Goal: Information Seeking & Learning: Find specific fact

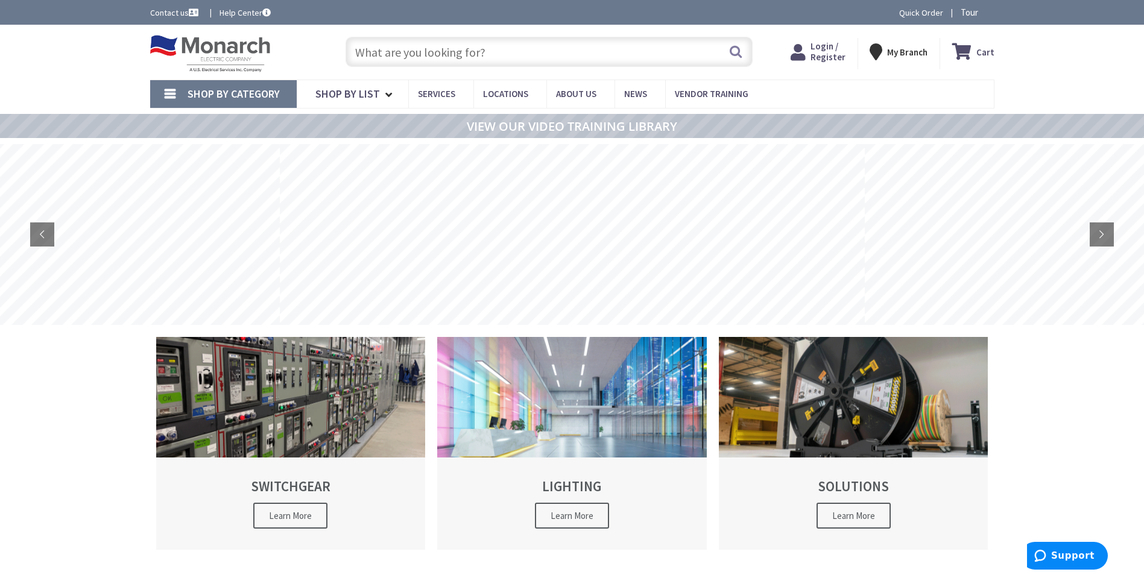
click at [482, 52] on input "text" at bounding box center [549, 52] width 407 height 30
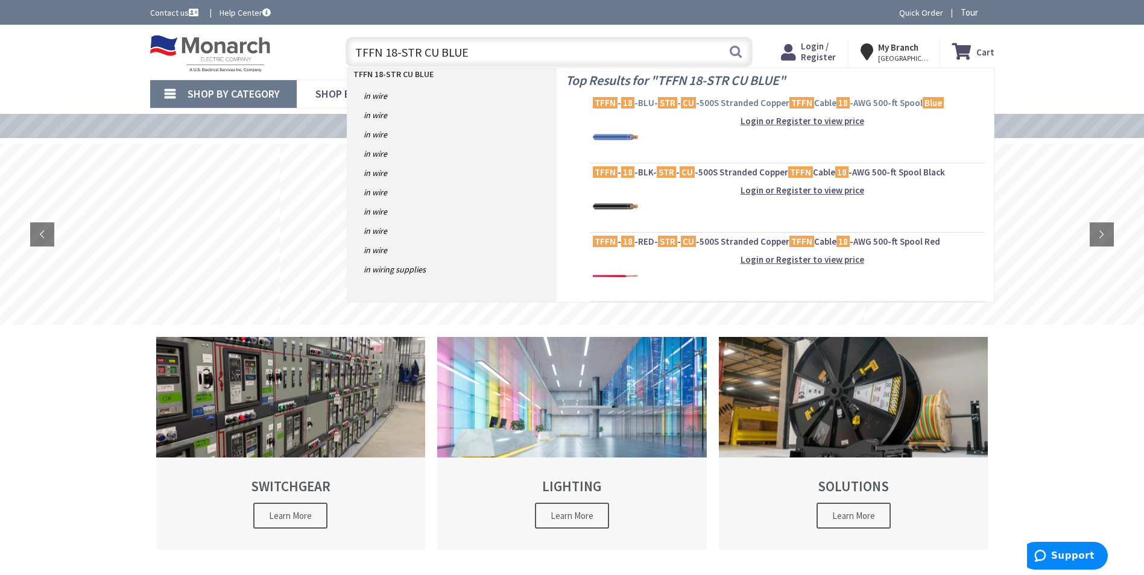
type input "TFFN 18-STR CU BLUE"
click at [648, 103] on span "TFFN - 18 -BLU- STR - CU -500S Stranded Copper TFFN Cable 18 -AWG 500-ft Spool …" at bounding box center [787, 103] width 389 height 12
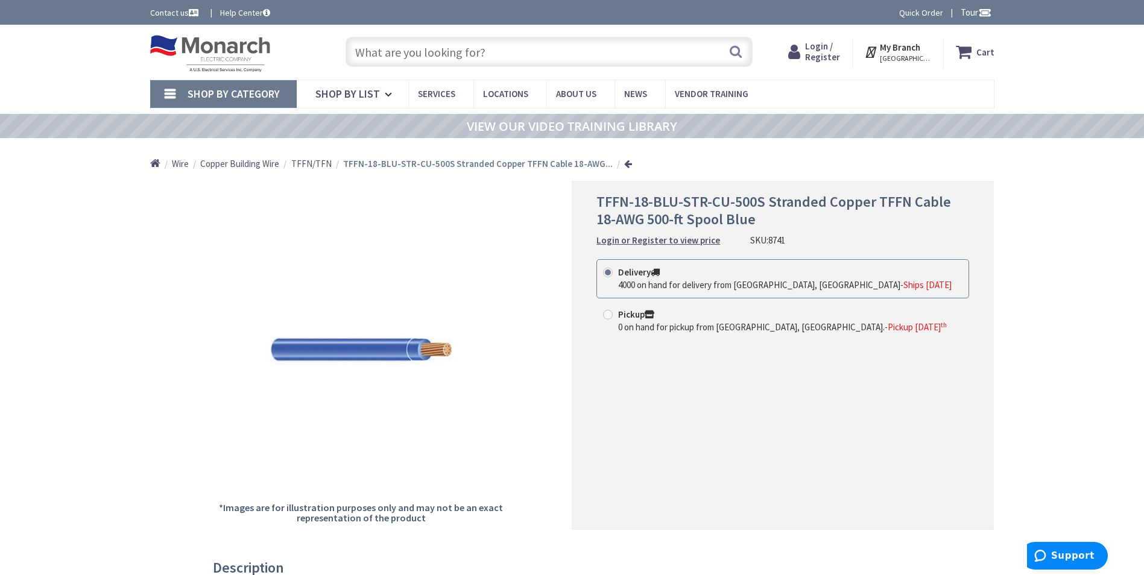
click at [502, 51] on input "text" at bounding box center [549, 52] width 407 height 30
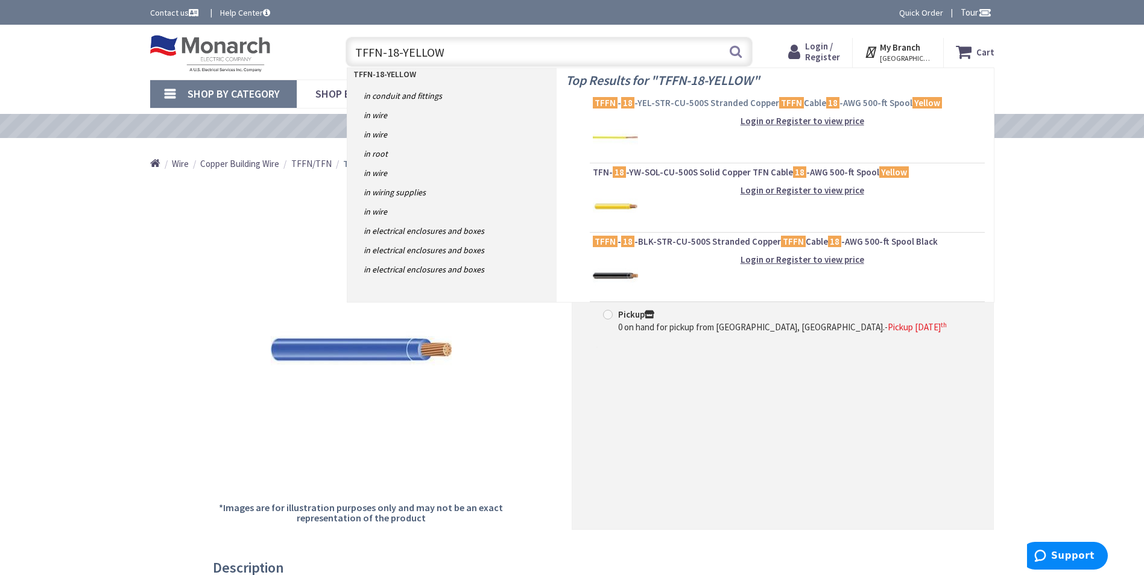
type input "TFFN-18-YELLOW"
click at [660, 101] on span "TFFN - 18 -YEL-STR-CU-500S Stranded Copper TFFN Cable 18 -AWG 500-ft Spool Yell…" at bounding box center [787, 103] width 389 height 12
